Goal: Information Seeking & Learning: Find specific fact

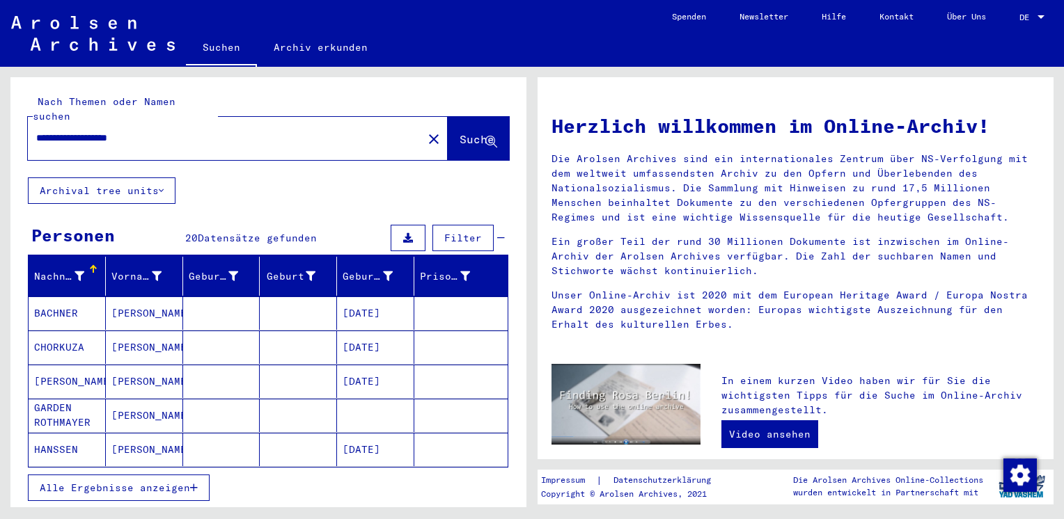
click at [139, 482] on span "Alle Ergebnisse anzeigen" at bounding box center [115, 488] width 150 height 13
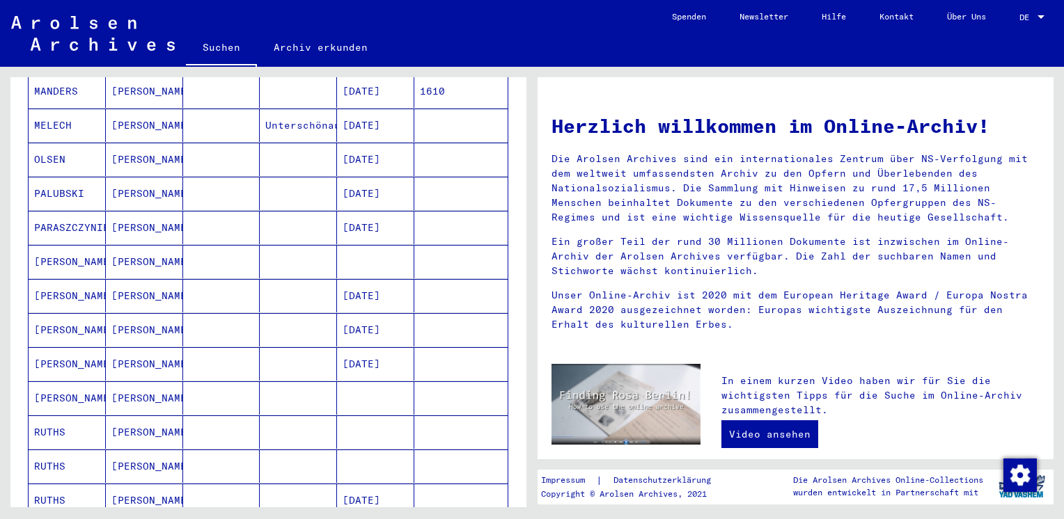
scroll to position [446, 0]
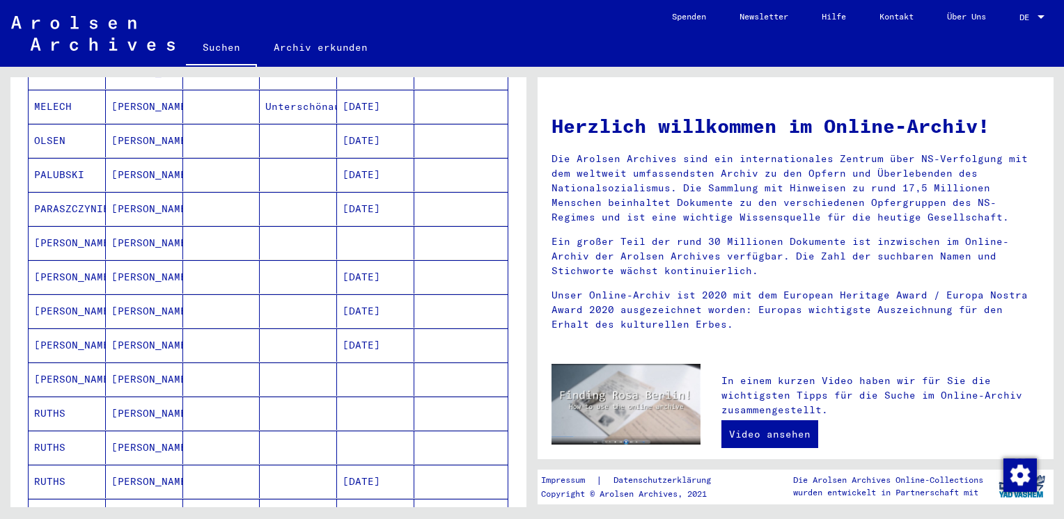
click at [150, 363] on mat-cell "[PERSON_NAME]" at bounding box center [144, 379] width 77 height 33
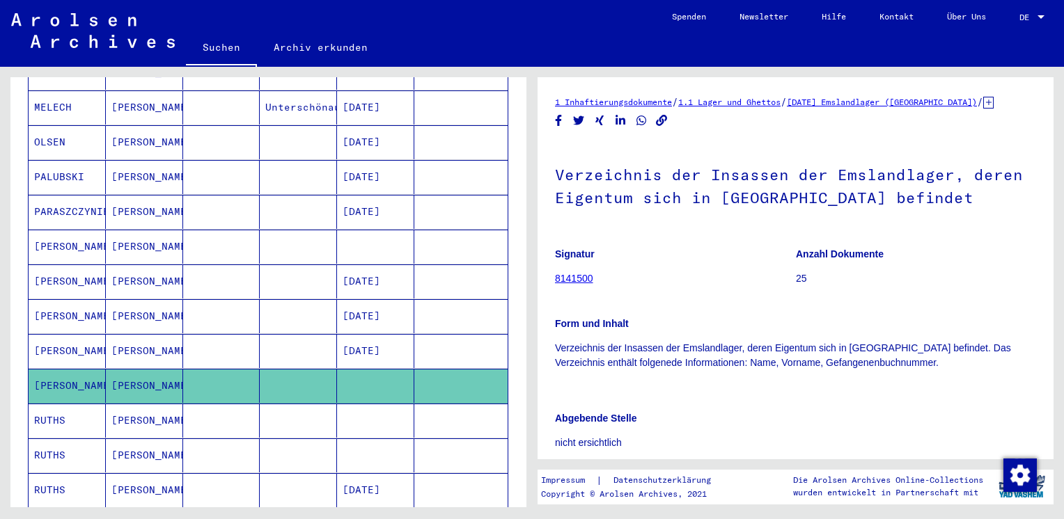
click at [157, 230] on mat-cell "[PERSON_NAME]" at bounding box center [144, 247] width 77 height 34
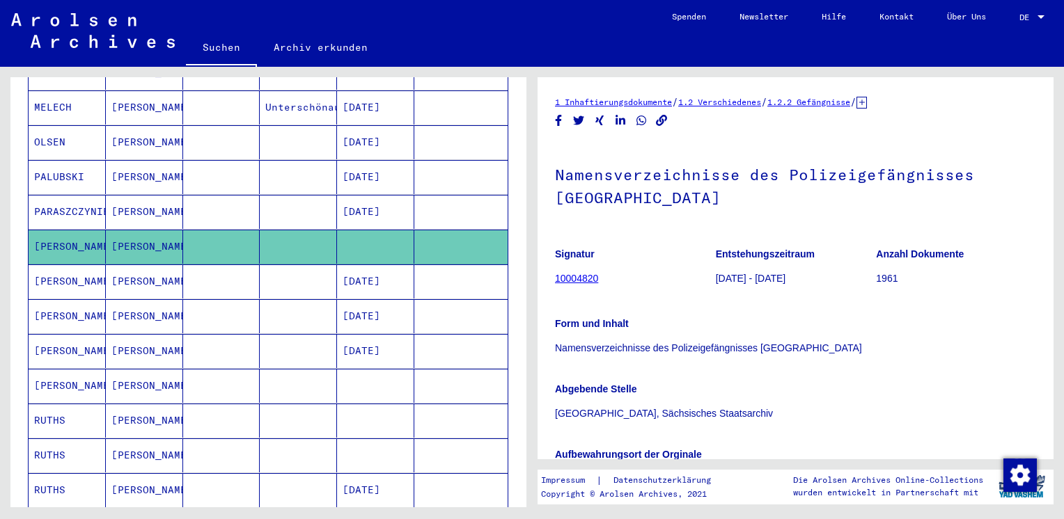
click at [582, 282] on link "10004820" at bounding box center [576, 278] width 43 height 11
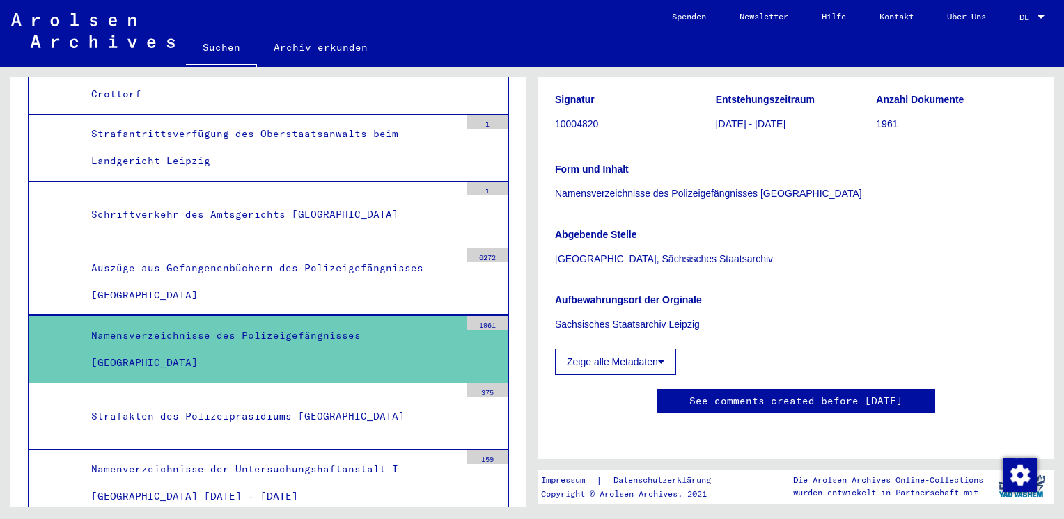
scroll to position [251, 0]
click at [650, 349] on button "Zeige alle Metadaten" at bounding box center [615, 362] width 121 height 26
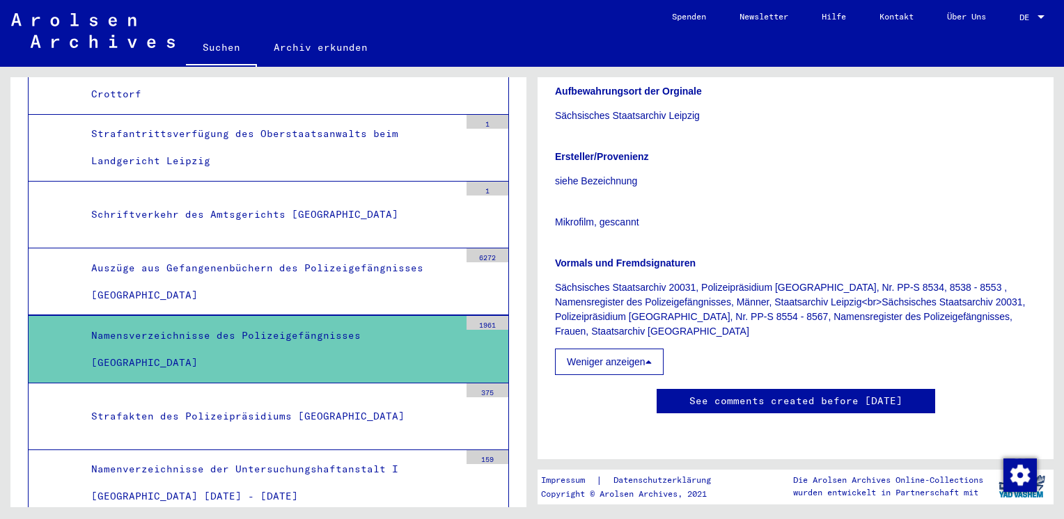
scroll to position [804, 0]
click at [451, 249] on mat-tree-node "Auszüge aus Gefangenenbüchern des Polizeigefängnisses [GEOGRAPHIC_DATA] 6272" at bounding box center [268, 282] width 481 height 67
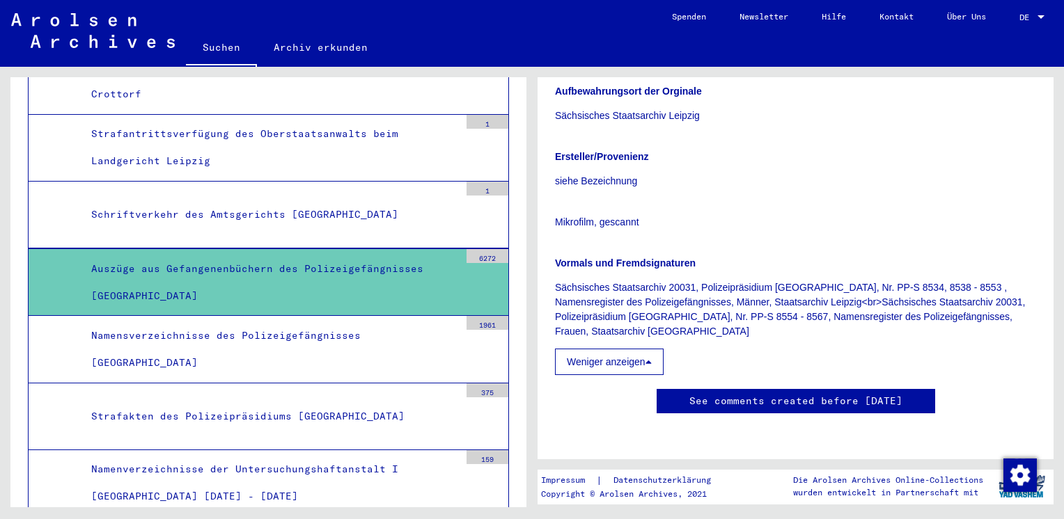
click at [451, 249] on mat-tree-node "Auszüge aus Gefangenenbüchern des Polizeigefängnisses [GEOGRAPHIC_DATA] 6272" at bounding box center [268, 283] width 481 height 68
click at [392, 256] on div "Auszüge aus Gefangenenbüchern des Polizeigefängnisses [GEOGRAPHIC_DATA]" at bounding box center [270, 283] width 379 height 54
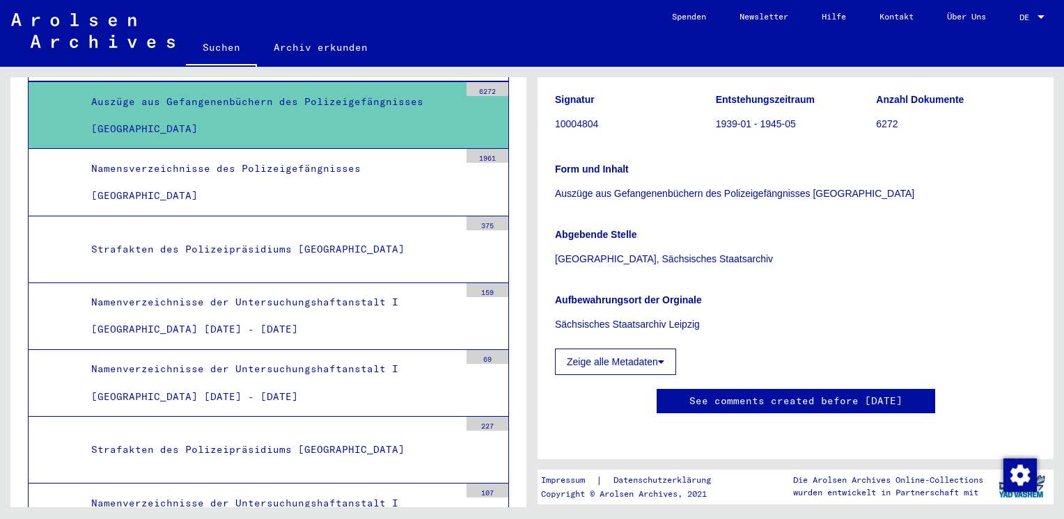
scroll to position [279, 0]
click at [654, 349] on button "Zeige alle Metadaten" at bounding box center [615, 362] width 121 height 26
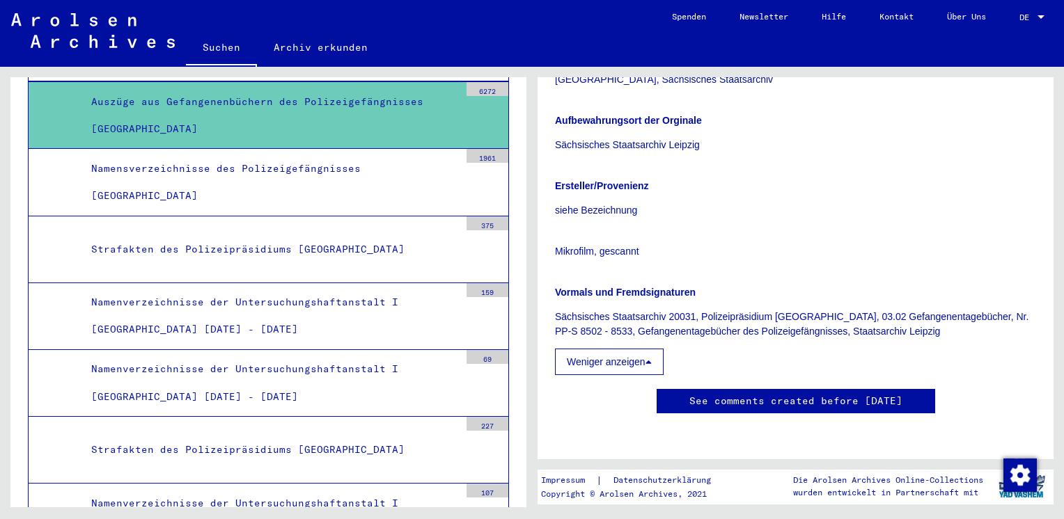
scroll to position [774, 0]
click at [483, 149] on div "1961" at bounding box center [488, 156] width 42 height 14
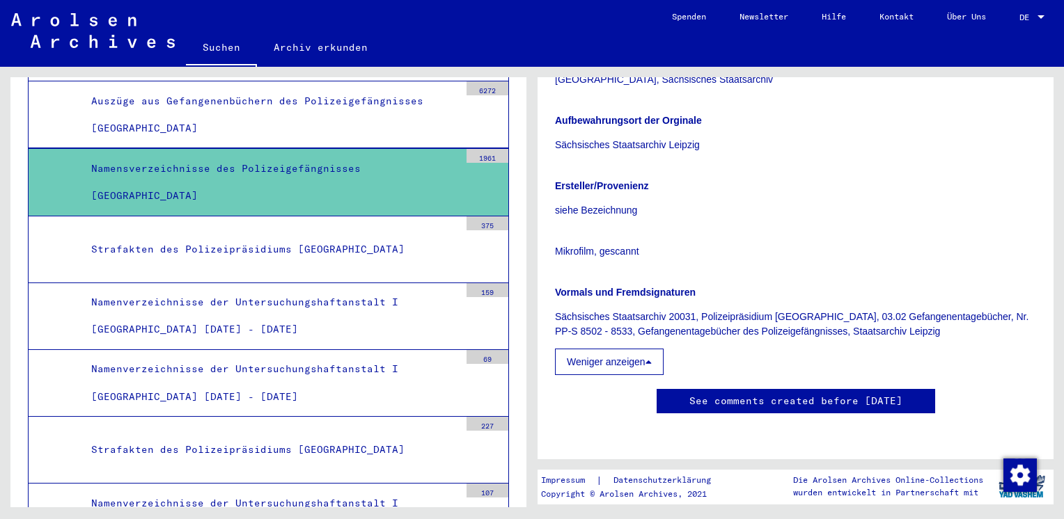
scroll to position [4465, 0]
click at [483, 150] on div "1961" at bounding box center [488, 157] width 42 height 14
click at [284, 156] on div "Namensverzeichnisse des Polizeigefängnisses [GEOGRAPHIC_DATA]" at bounding box center [270, 183] width 379 height 54
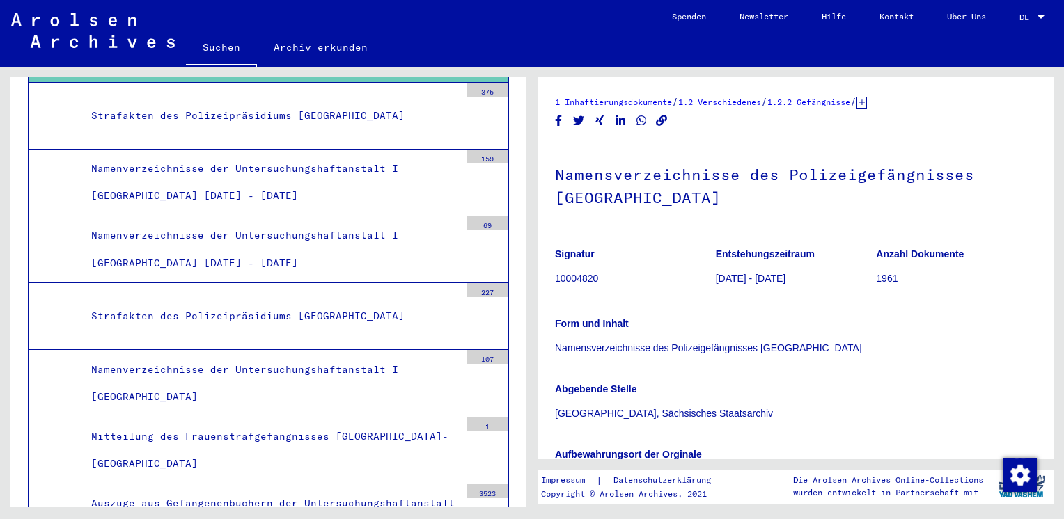
scroll to position [4604, 0]
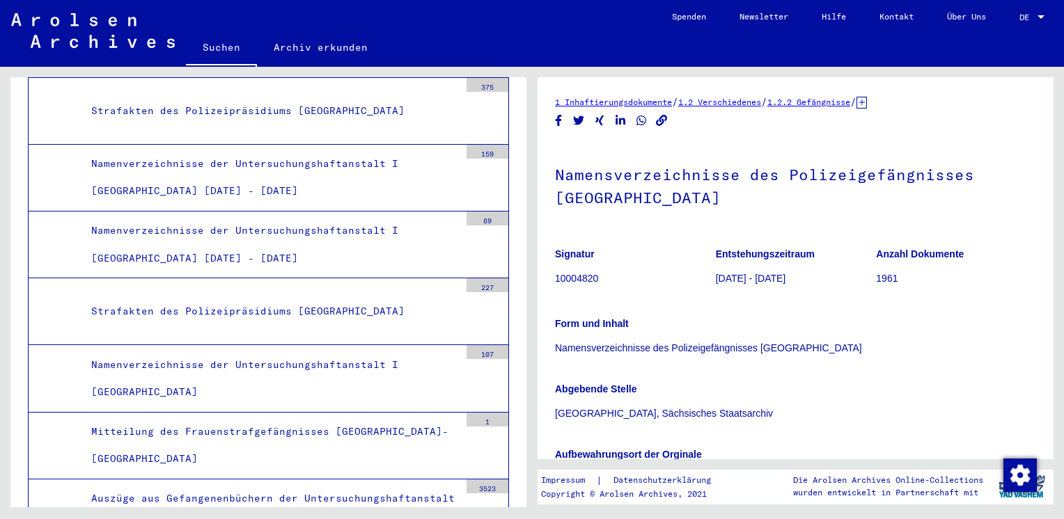
click at [713, 339] on div "Form und Inhalt Namensverzeichnisse des Polizeigefängnisses [GEOGRAPHIC_DATA]" at bounding box center [795, 328] width 481 height 56
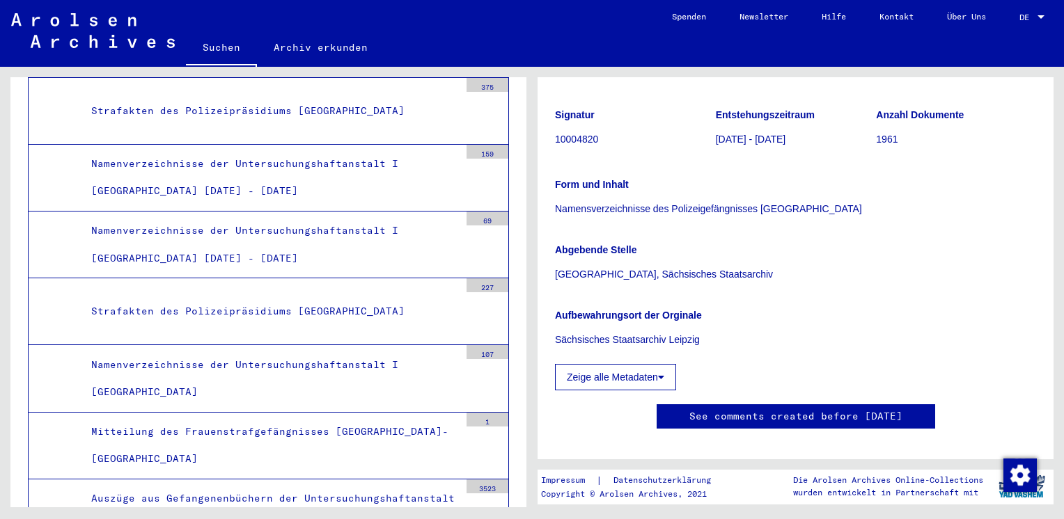
scroll to position [251, 0]
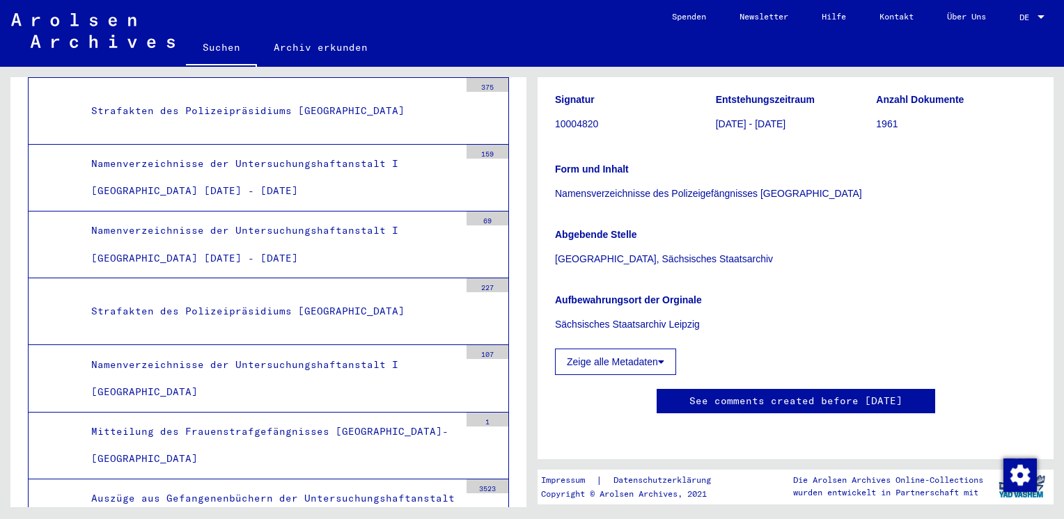
click at [634, 349] on button "Zeige alle Metadaten" at bounding box center [615, 362] width 121 height 26
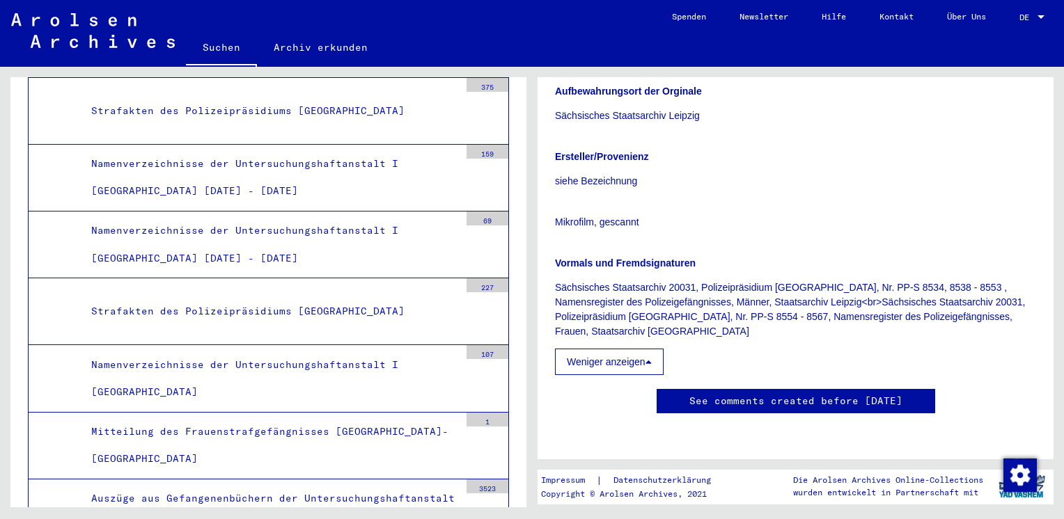
scroll to position [804, 0]
click at [353, 480] on mat-tree-node "Auszüge aus Gefangenenbüchern der Untersuchungshaftanstalt I [GEOGRAPHIC_DATA] …" at bounding box center [268, 513] width 481 height 67
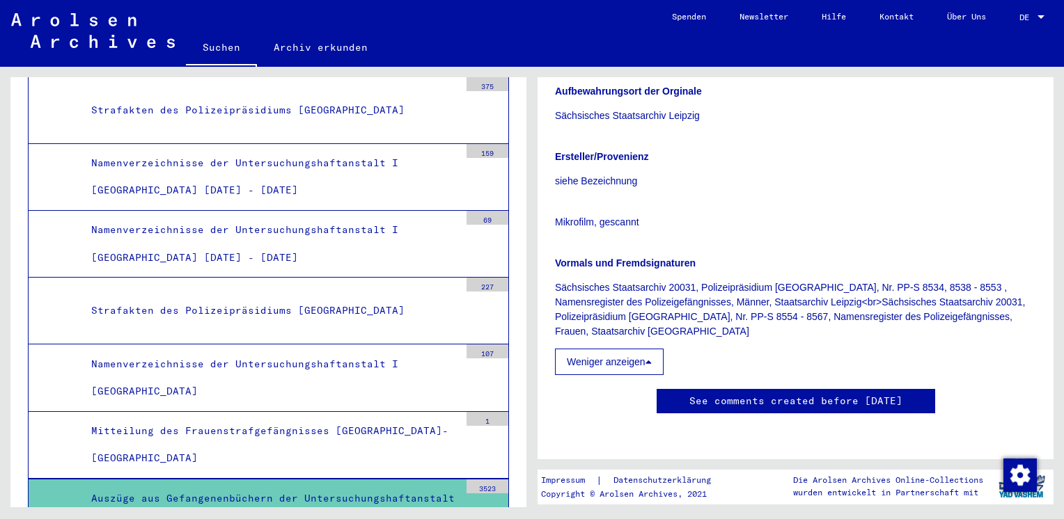
scroll to position [4604, 0]
click at [363, 485] on div "Auszüge aus Gefangenenbüchern der Untersuchungshaftanstalt I [GEOGRAPHIC_DATA]" at bounding box center [270, 512] width 379 height 54
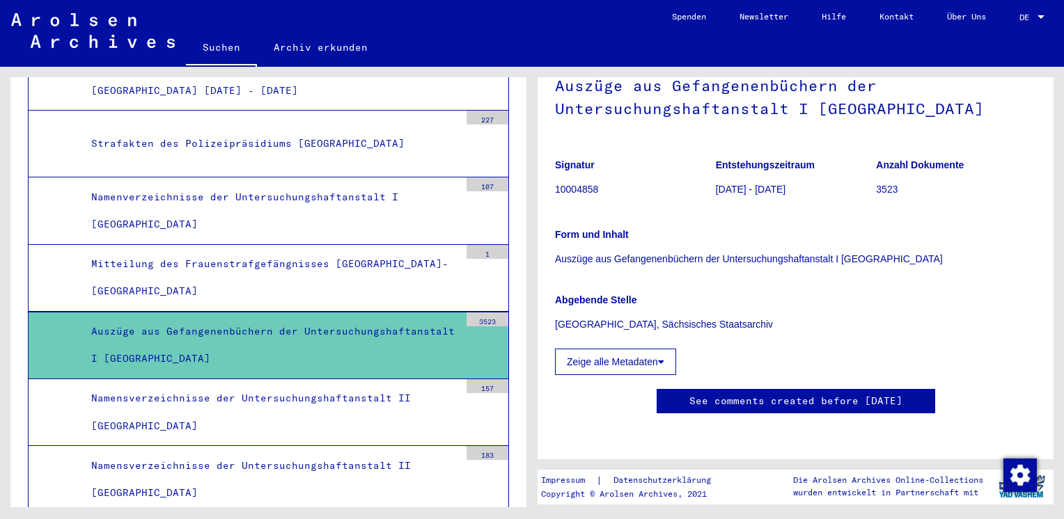
scroll to position [418, 0]
click at [381, 453] on div "Namensverzeichnisse der Untersuchungshaftanstalt II [GEOGRAPHIC_DATA]" at bounding box center [270, 480] width 379 height 54
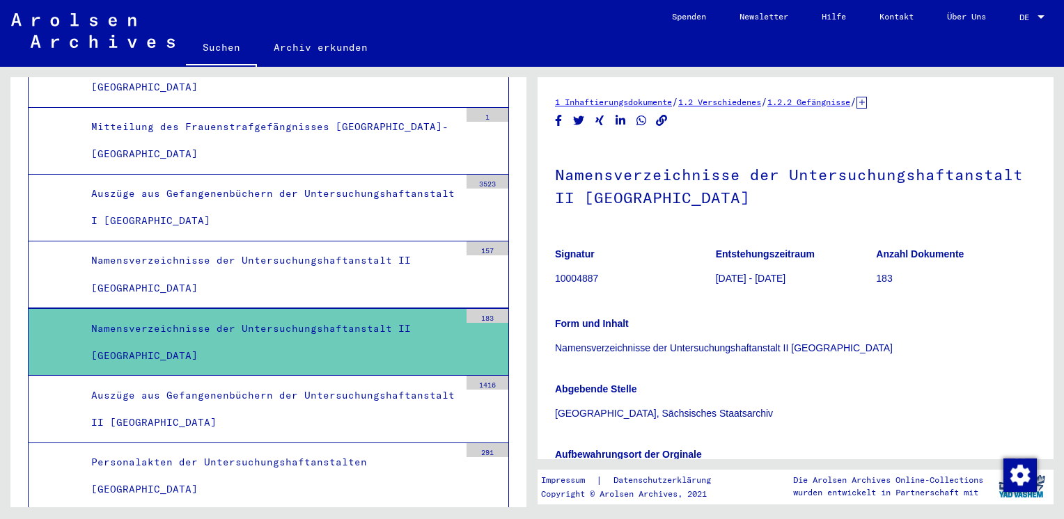
scroll to position [5022, 0]
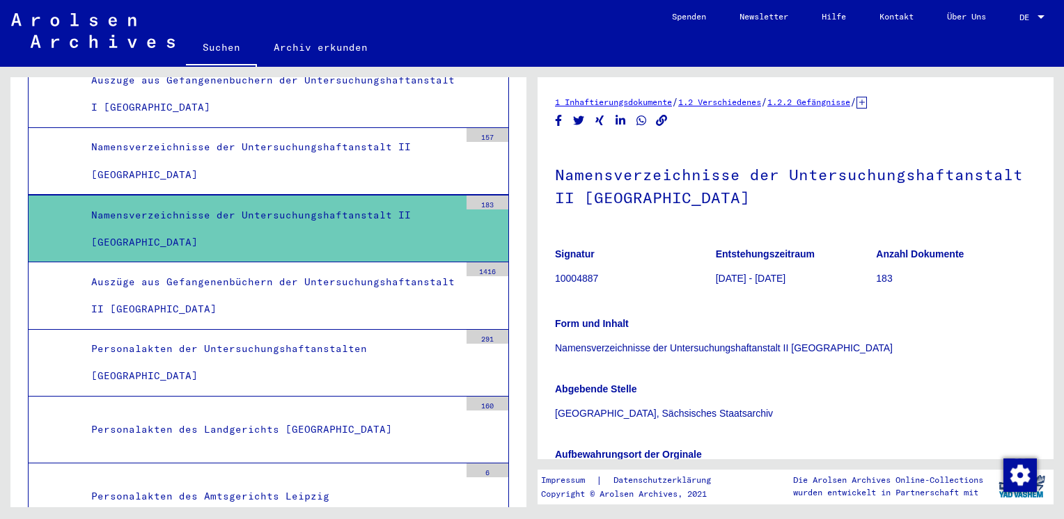
click at [657, 104] on link "1 Inhaftierungsdokumente" at bounding box center [613, 102] width 117 height 10
click at [588, 287] on figure "Signatur 10004887" at bounding box center [635, 268] width 160 height 63
click at [694, 348] on p "Namensverzeichnisse der Untersuchungshaftanstalt II [GEOGRAPHIC_DATA]" at bounding box center [795, 348] width 481 height 15
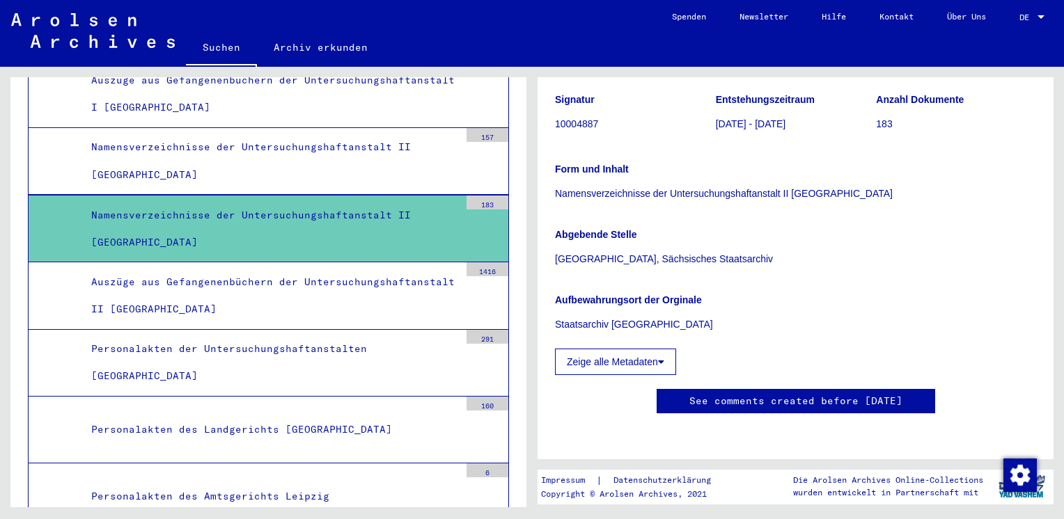
scroll to position [251, 0]
click at [647, 349] on button "Zeige alle Metadaten" at bounding box center [615, 362] width 121 height 26
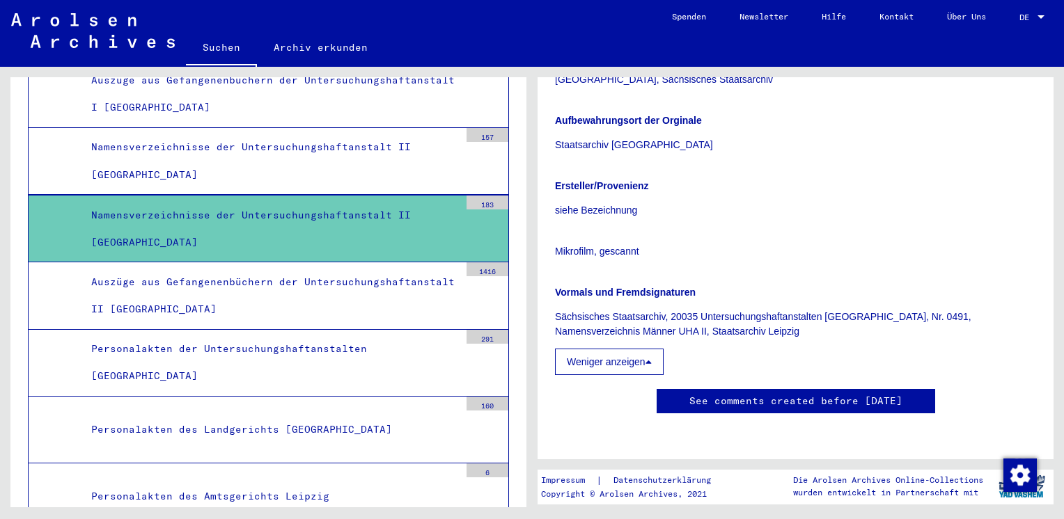
scroll to position [1141, 0]
